Goal: Transaction & Acquisition: Purchase product/service

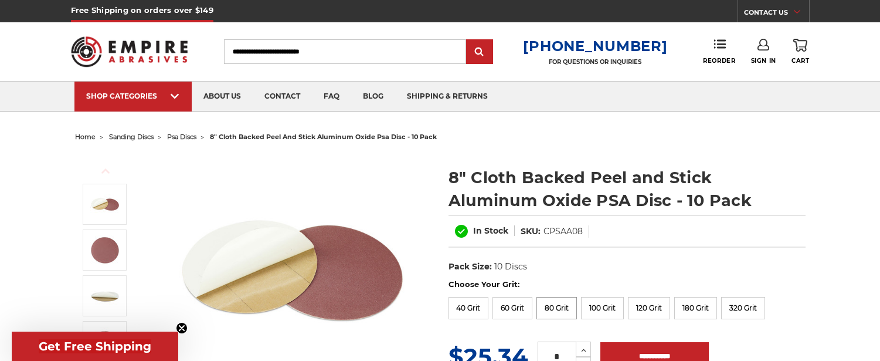
click at [567, 301] on label "80 Grit" at bounding box center [557, 308] width 40 height 22
drag, startPoint x: 632, startPoint y: 228, endPoint x: 699, endPoint y: 232, distance: 66.4
click at [699, 232] on dl "SKU: CPSAA08080-10" at bounding box center [653, 231] width 101 height 12
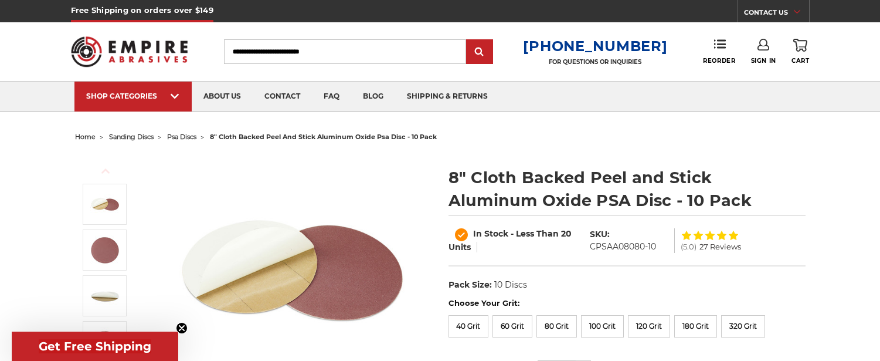
drag, startPoint x: 695, startPoint y: 234, endPoint x: 682, endPoint y: 273, distance: 41.4
click at [682, 275] on dl "UPC: Pack Size: 10 Discs Size: 8" Tool: Bench Sander Material: Aluminum Oxide" at bounding box center [627, 285] width 357 height 25
drag, startPoint x: 667, startPoint y: 246, endPoint x: 589, endPoint y: 243, distance: 78.7
click at [589, 243] on dl "SKU: CPSAA08080-10" at bounding box center [629, 240] width 91 height 25
copy dd "CPSAA08080-10"
